Goal: Navigation & Orientation: Find specific page/section

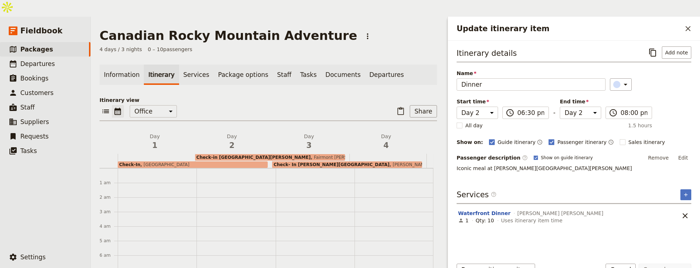
select select "2"
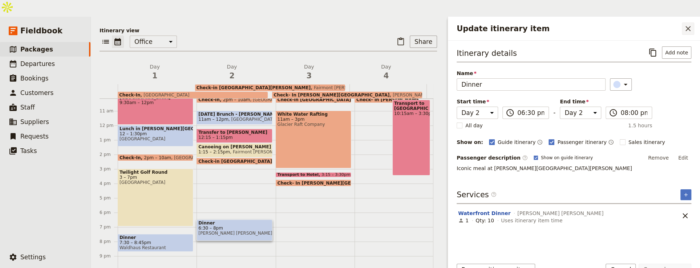
click at [687, 24] on icon "Close drawer" at bounding box center [688, 28] width 9 height 9
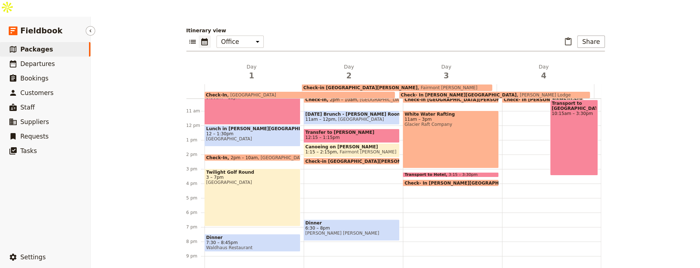
click at [44, 46] on span "Packages" at bounding box center [36, 49] width 33 height 7
select select "CREATED_AT"
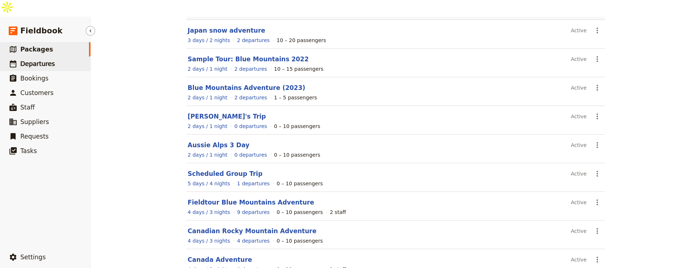
click at [51, 60] on span "Departures" at bounding box center [37, 63] width 35 height 7
select select "UPDATED_AT"
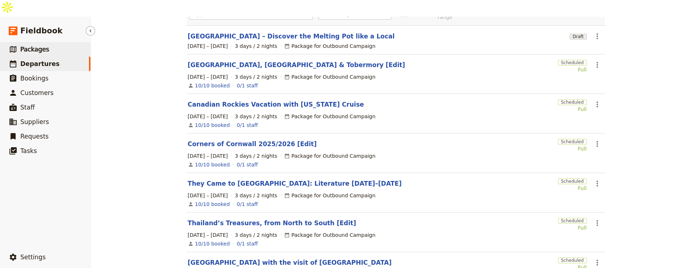
click at [56, 42] on link "​ Packages" at bounding box center [45, 49] width 90 height 15
select select "CREATED_AT"
